Goal: Use online tool/utility: Utilize a website feature to perform a specific function

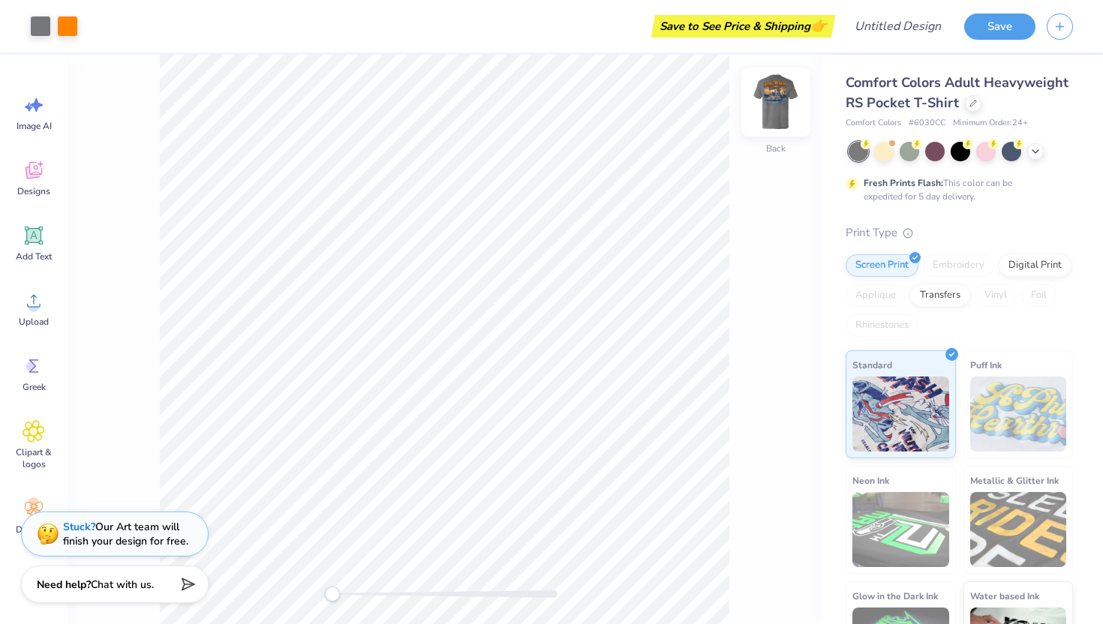
click at [781, 107] on img at bounding box center [776, 102] width 60 height 60
click at [779, 141] on div "Back" at bounding box center [445, 339] width 754 height 569
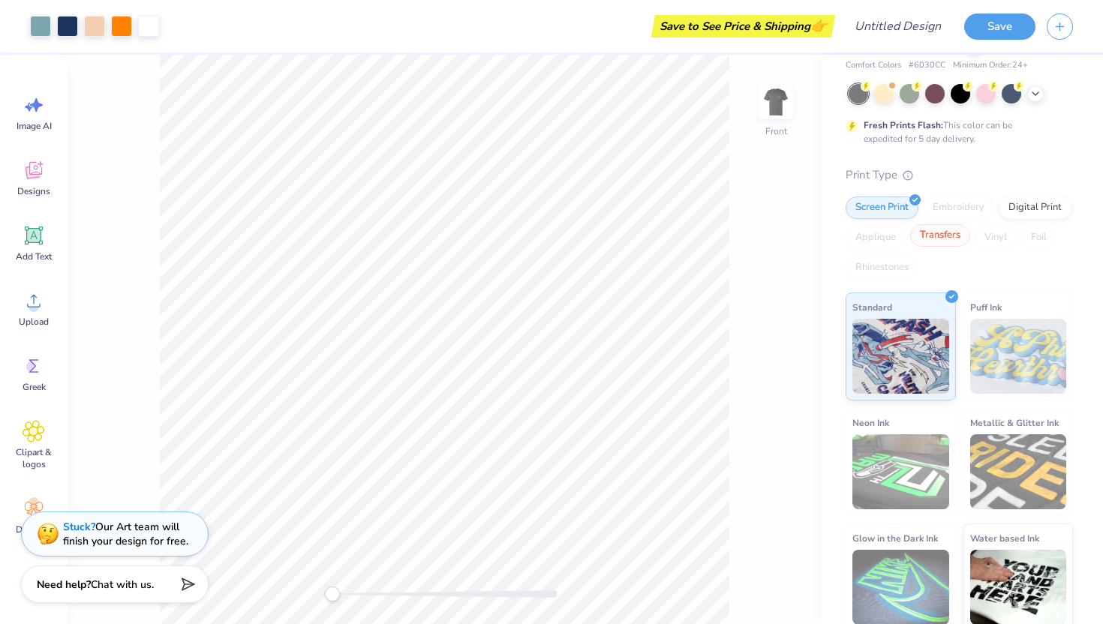
scroll to position [60, 0]
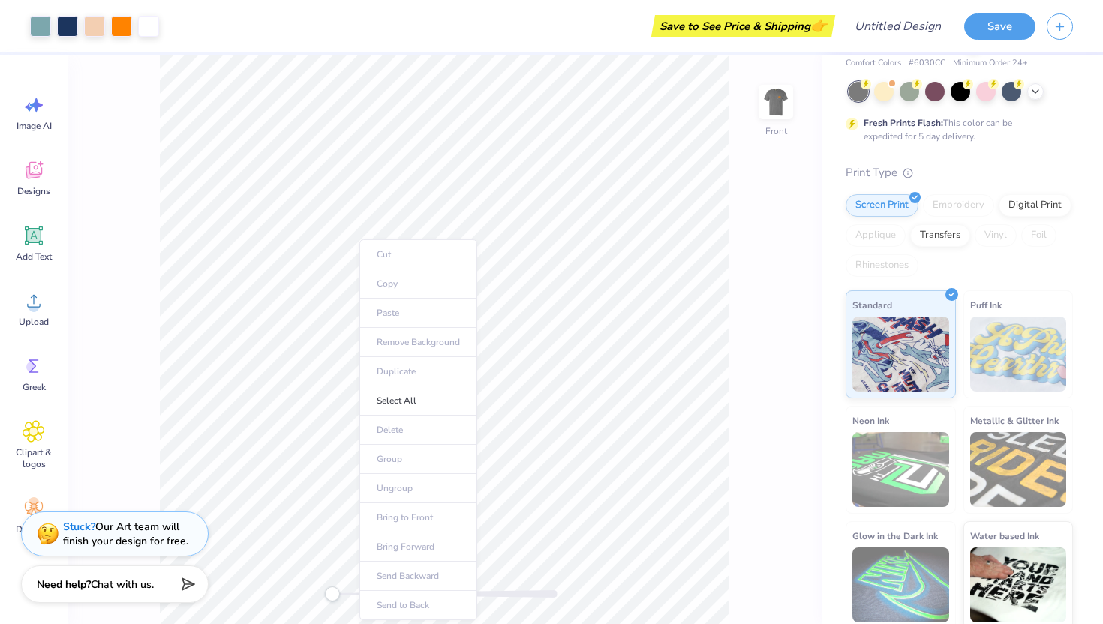
click at [389, 286] on ul "Cut Copy Paste Remove Background Duplicate Select All Delete Group Ungroup Brin…" at bounding box center [418, 429] width 118 height 381
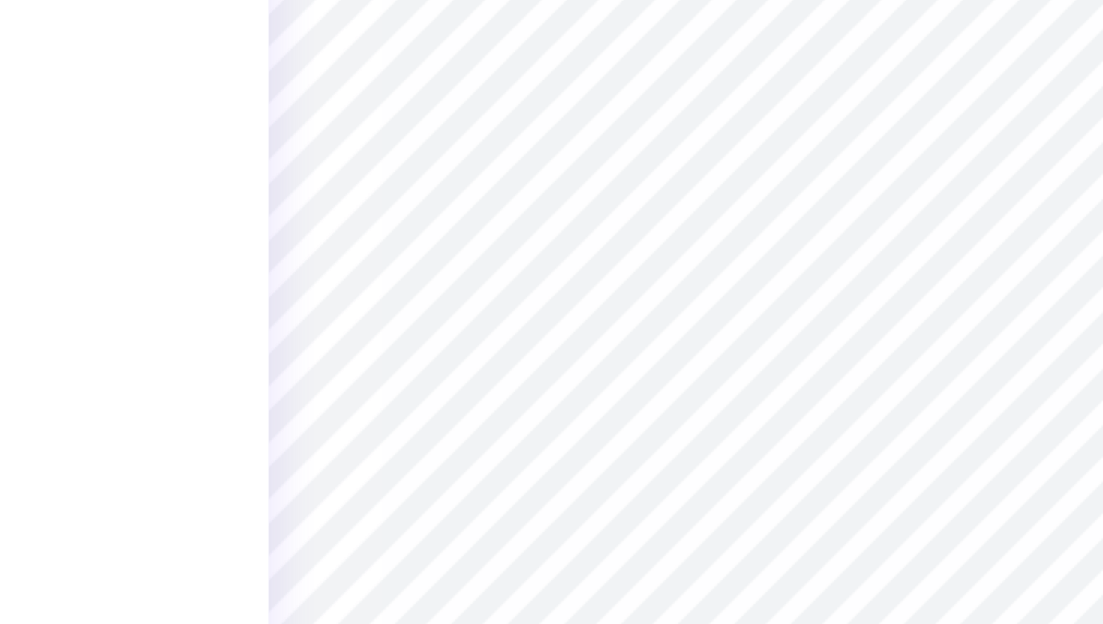
type input "2.08"
type input "0.82"
type input "7.46"
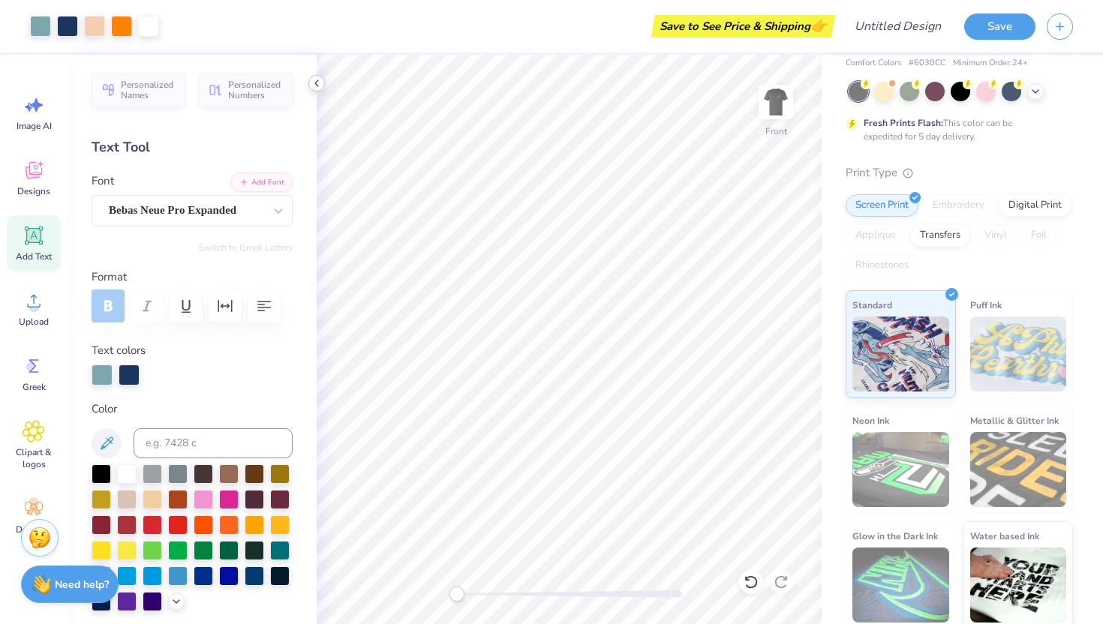
click at [315, 83] on polyline at bounding box center [316, 83] width 3 height 6
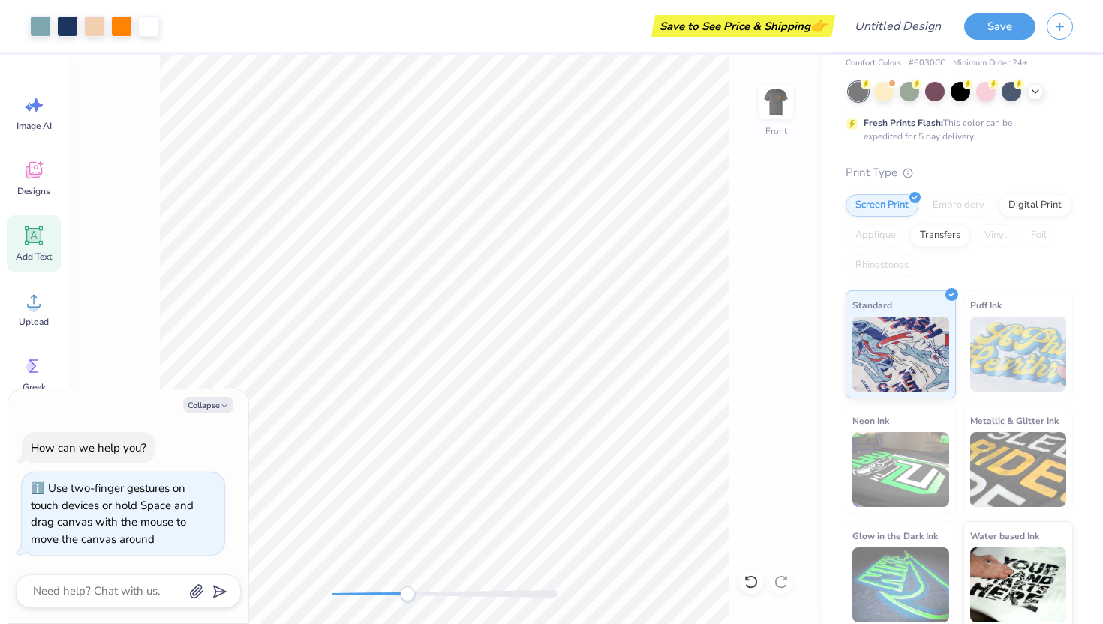
drag, startPoint x: 331, startPoint y: 593, endPoint x: 407, endPoint y: 593, distance: 76.5
click at [407, 593] on div "Accessibility label" at bounding box center [407, 594] width 15 height 15
drag, startPoint x: 404, startPoint y: 596, endPoint x: 335, endPoint y: 596, distance: 69.0
click at [335, 596] on div "Accessibility label" at bounding box center [335, 594] width 15 height 15
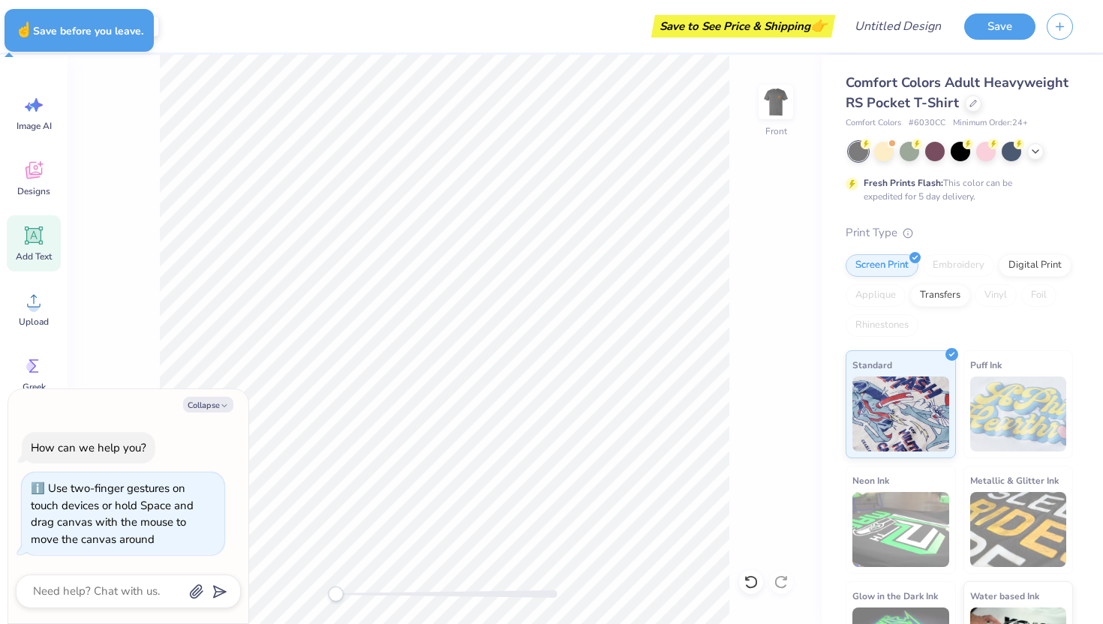
type textarea "x"
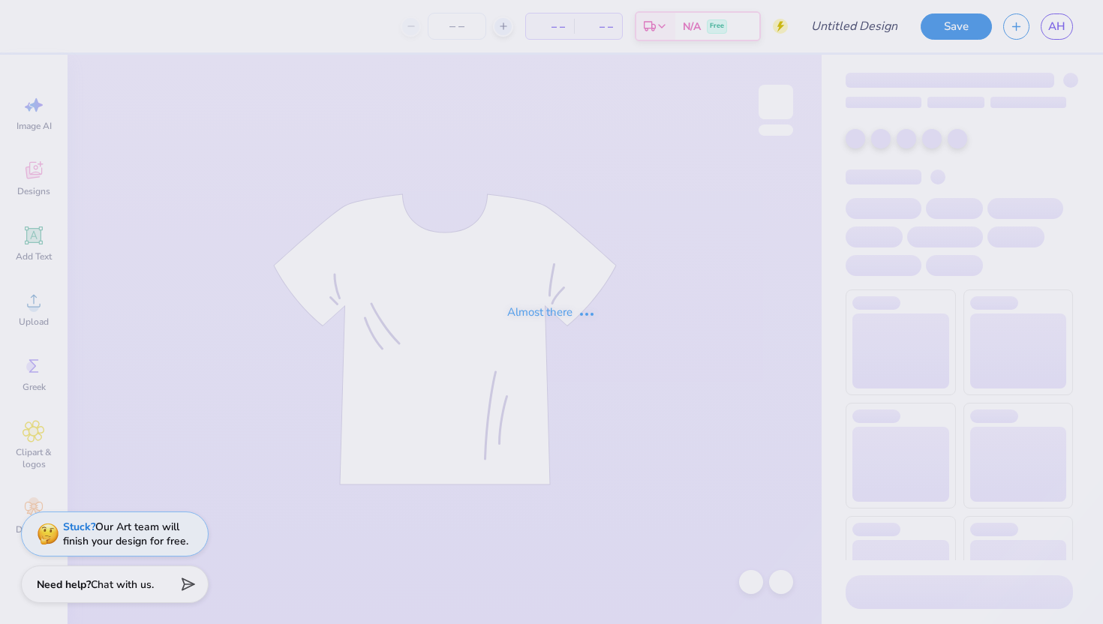
type input "summer design 2"
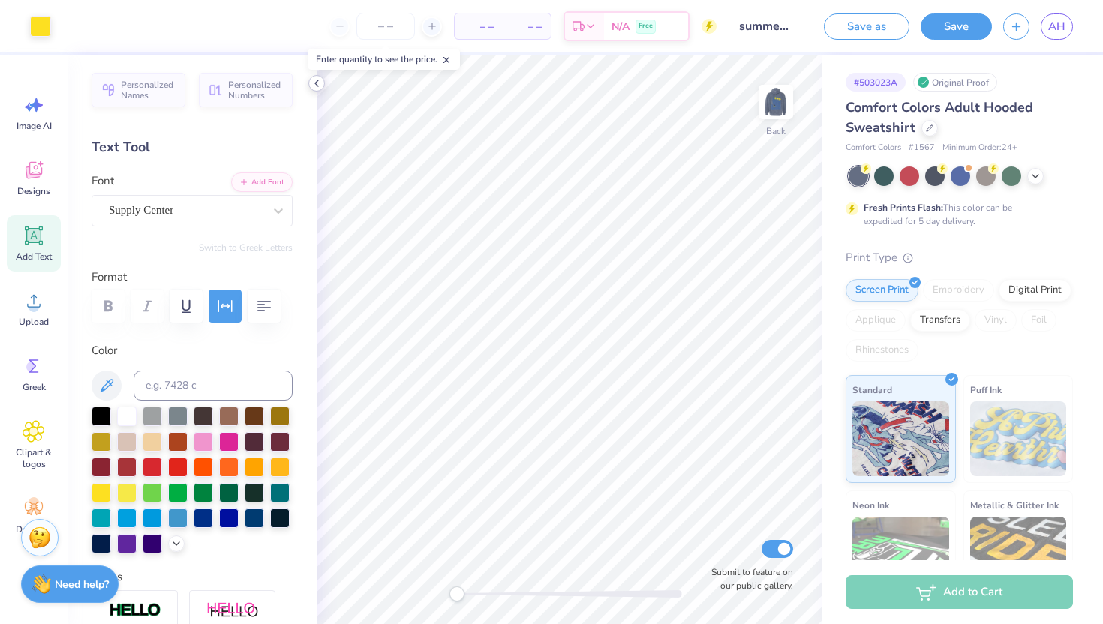
click at [316, 79] on icon at bounding box center [317, 83] width 12 height 12
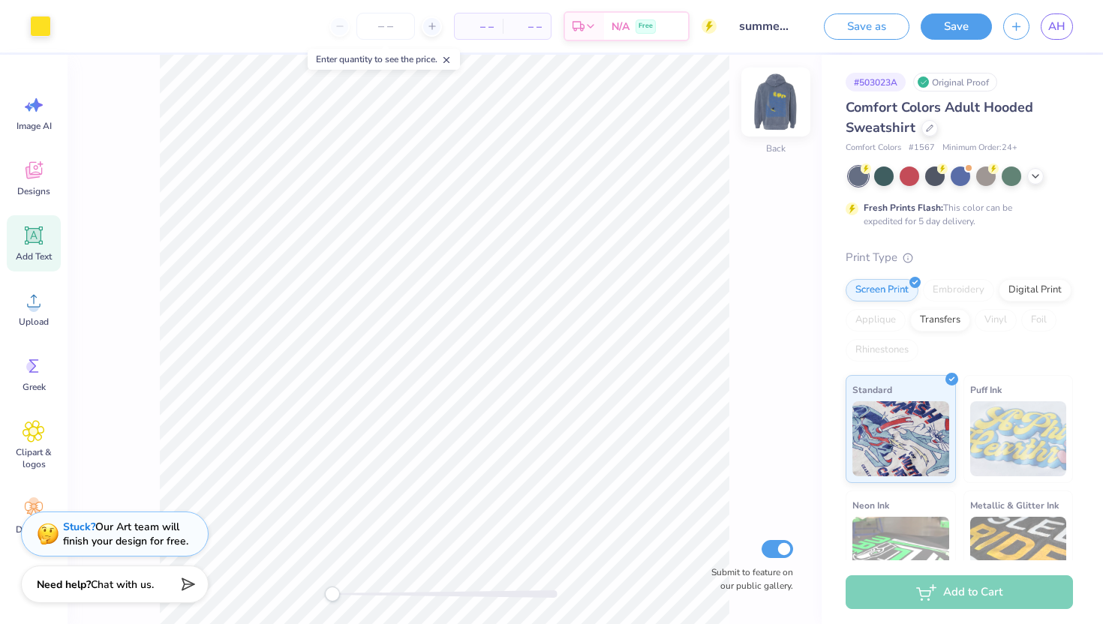
click at [776, 120] on img at bounding box center [776, 102] width 60 height 60
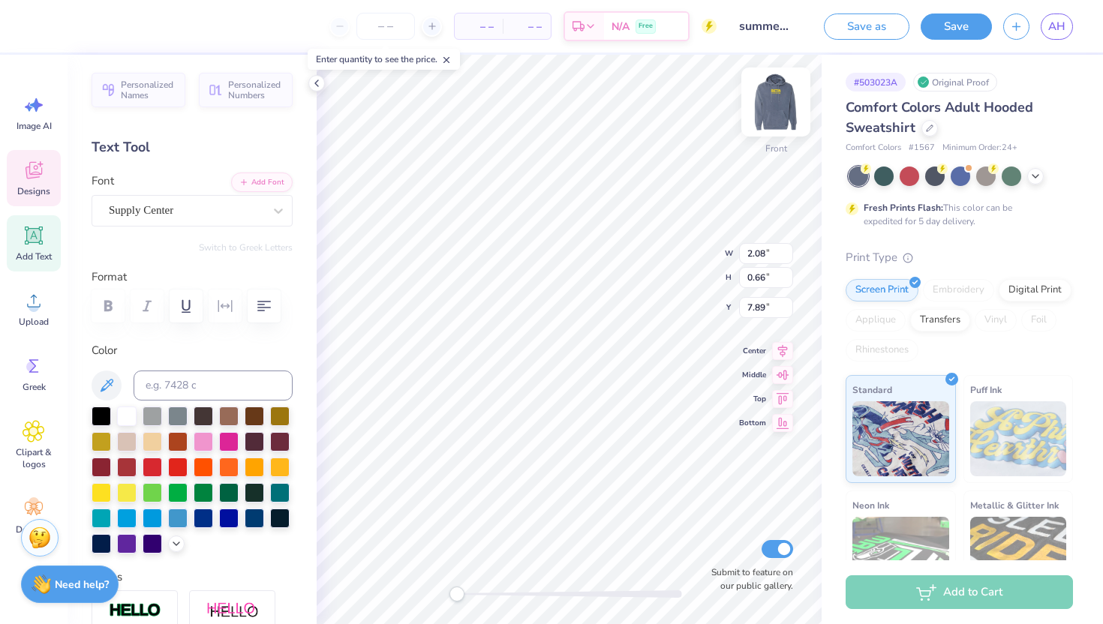
type input "12.30"
type input "15.82"
type input "6.00"
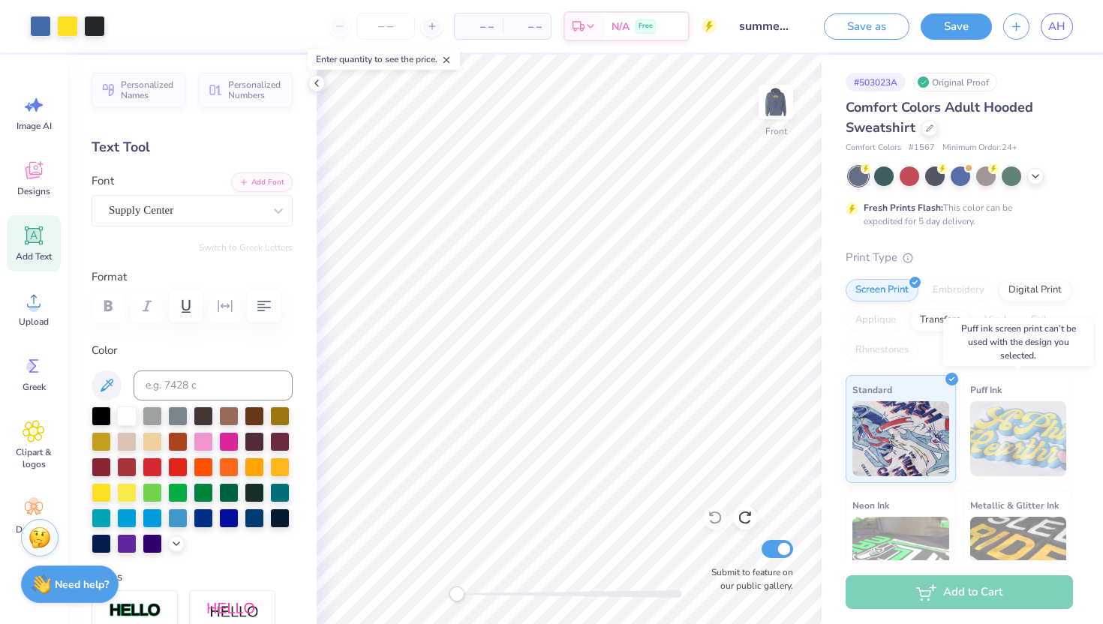
click at [1002, 416] on img at bounding box center [1018, 438] width 97 height 75
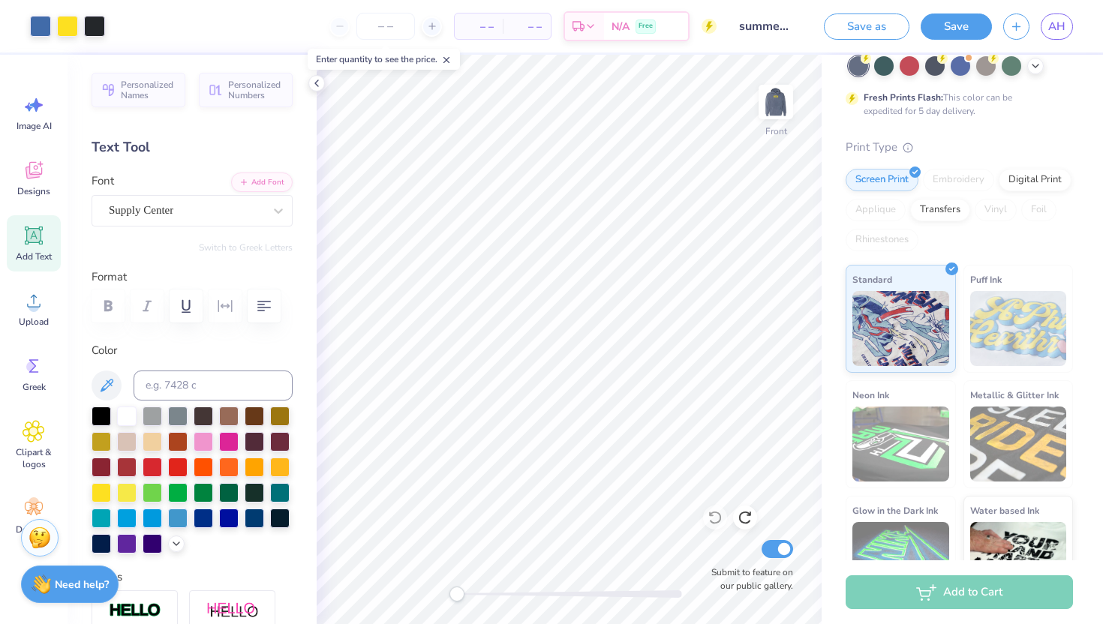
scroll to position [154, 0]
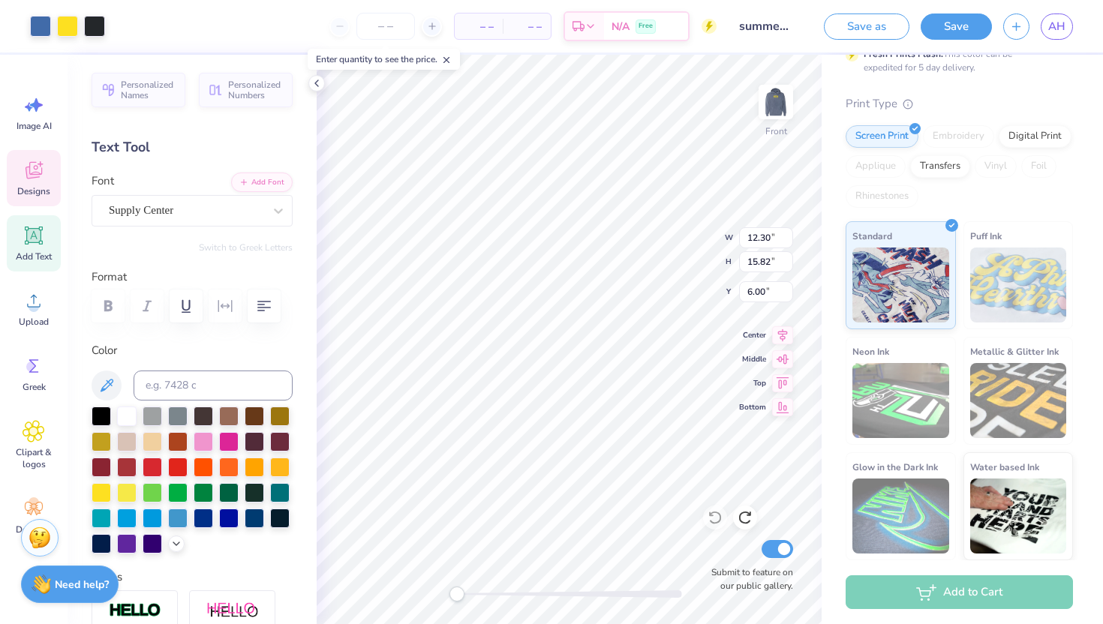
type input "2.08"
type input "0.66"
type input "7.89"
type input "12.30"
type input "15.82"
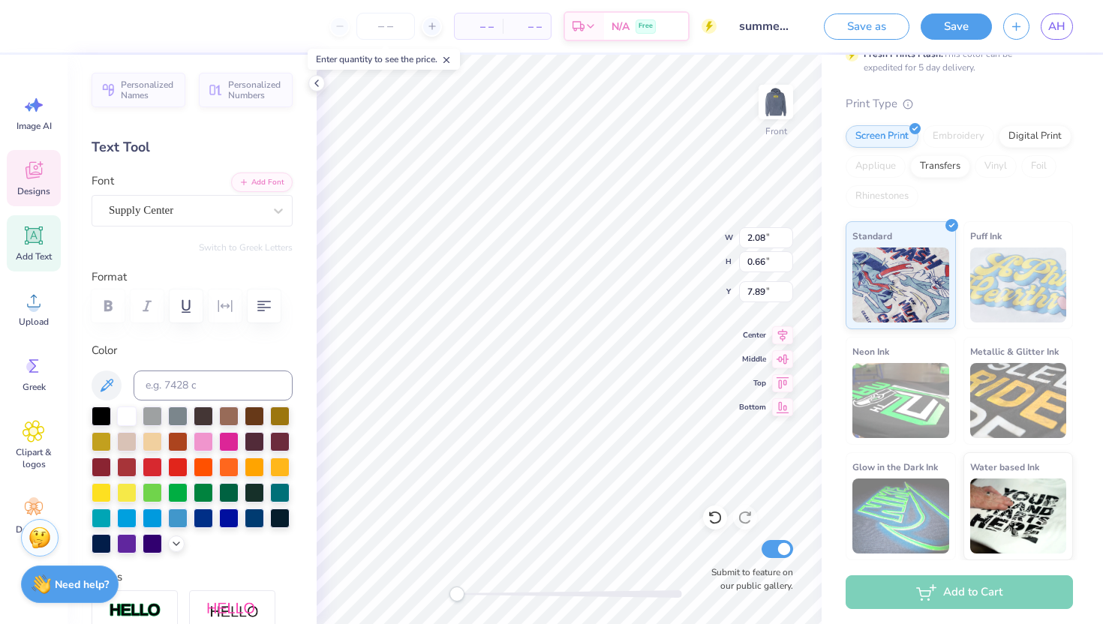
type input "6.00"
click at [248, 203] on div "Supply Center" at bounding box center [186, 210] width 158 height 23
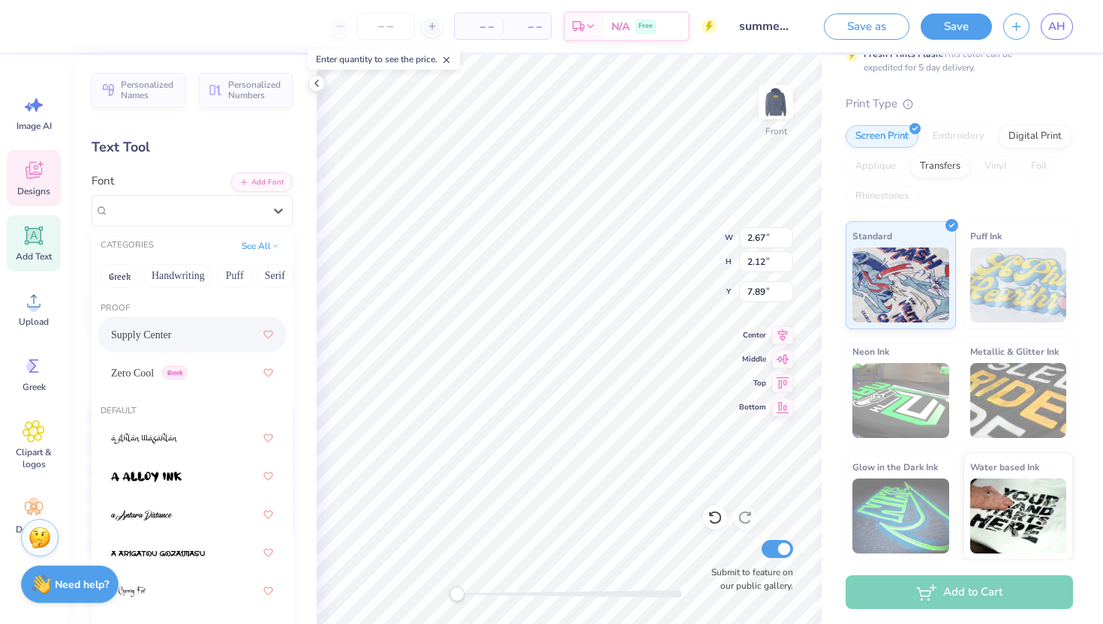
click at [225, 155] on div "Text Tool" at bounding box center [192, 147] width 201 height 20
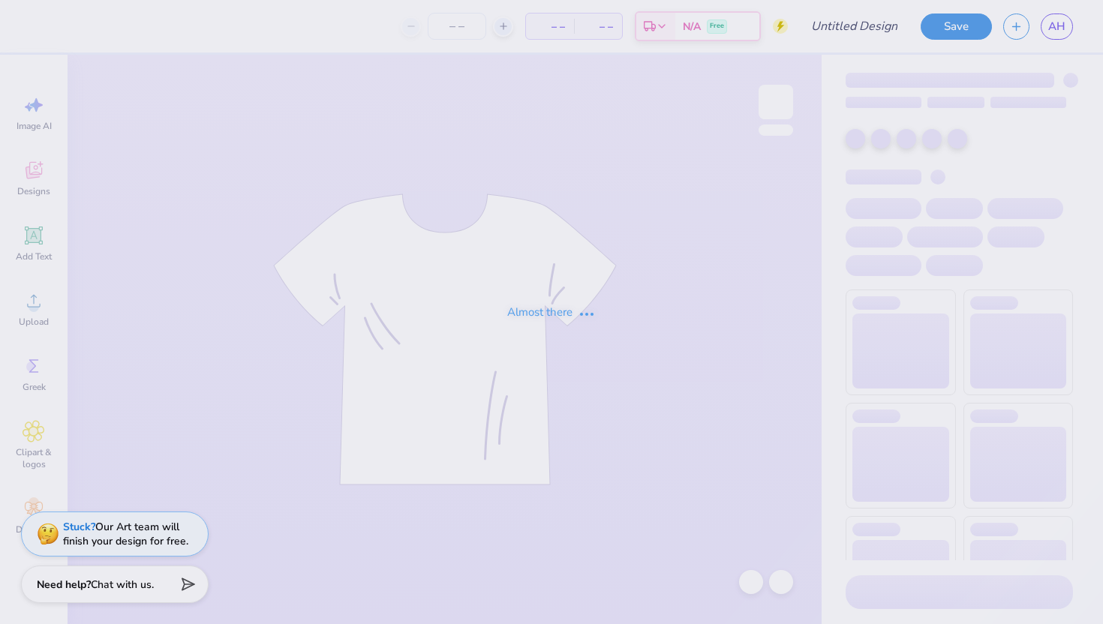
type input "[PERSON_NAME] : [GEOGRAPHIC_DATA]"
type input "24"
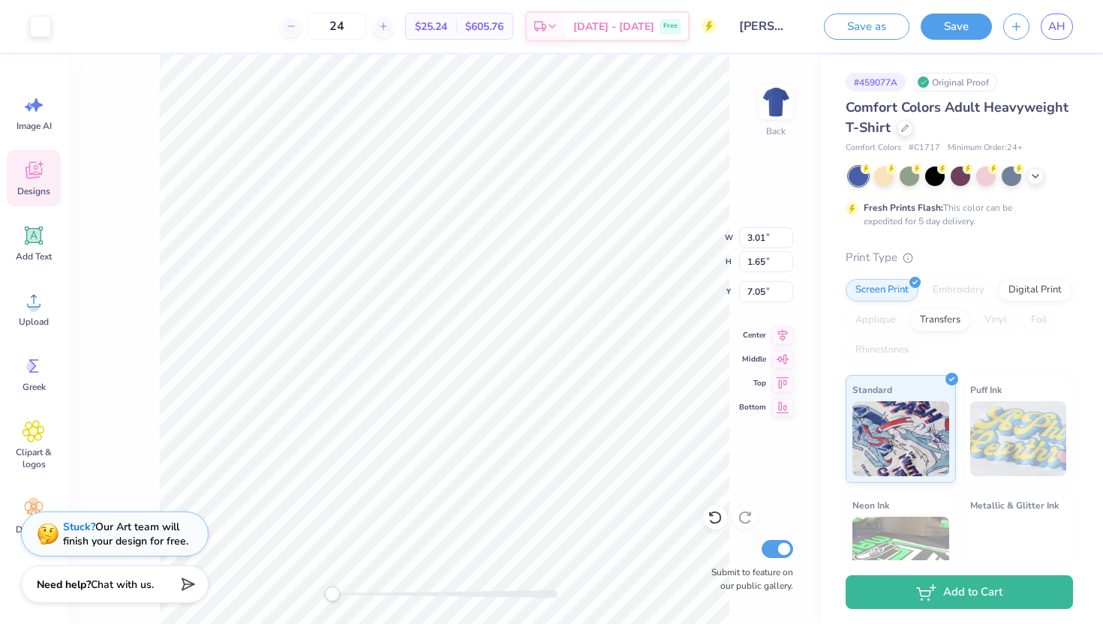
type input "7.05"
